Goal: Obtain resource: Obtain resource

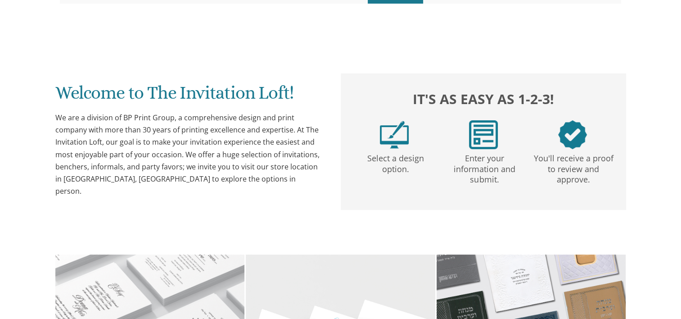
scroll to position [130, 0]
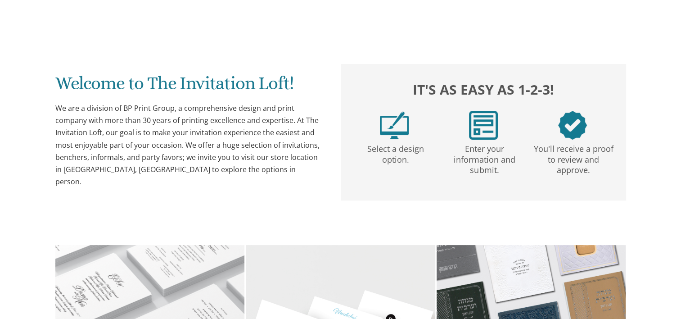
click at [680, 0] on html "My Cart Total: View Cart Item(s) Submit My Cart Total: View Cart Item(s) Login …" at bounding box center [340, 29] width 681 height 319
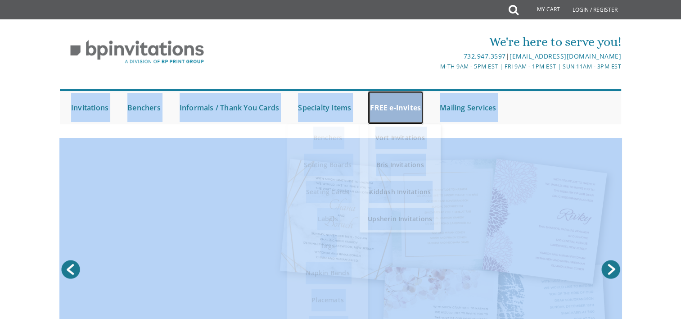
click at [401, 114] on link "FREE e-Invites" at bounding box center [395, 107] width 55 height 33
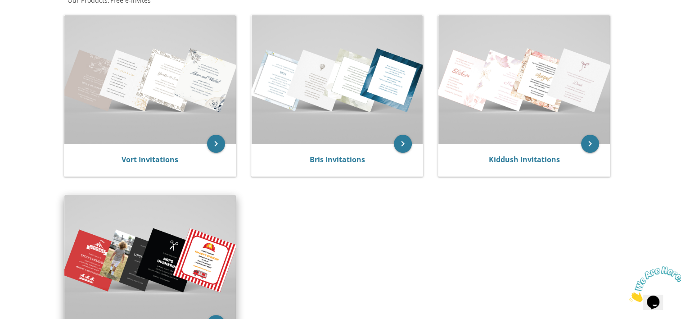
scroll to position [142, 0]
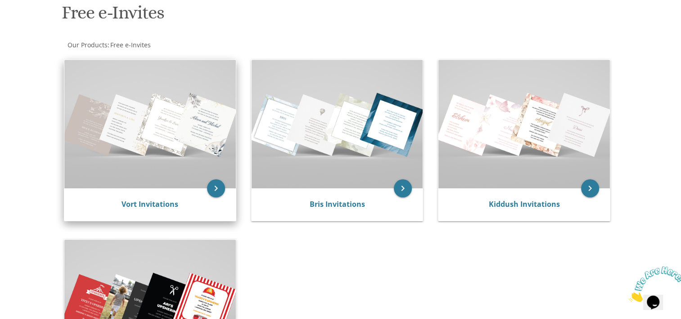
click at [195, 151] on img at bounding box center [150, 124] width 172 height 128
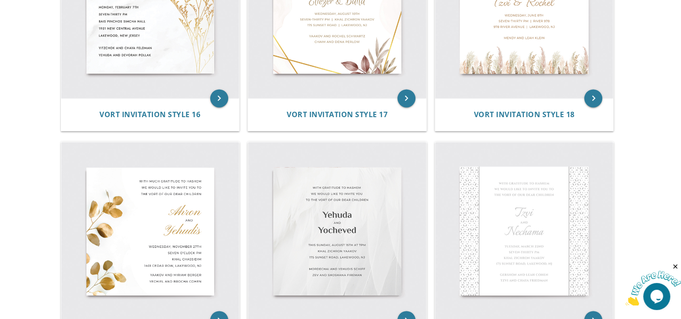
scroll to position [1344, 0]
